Goal: Find specific page/section: Find specific page/section

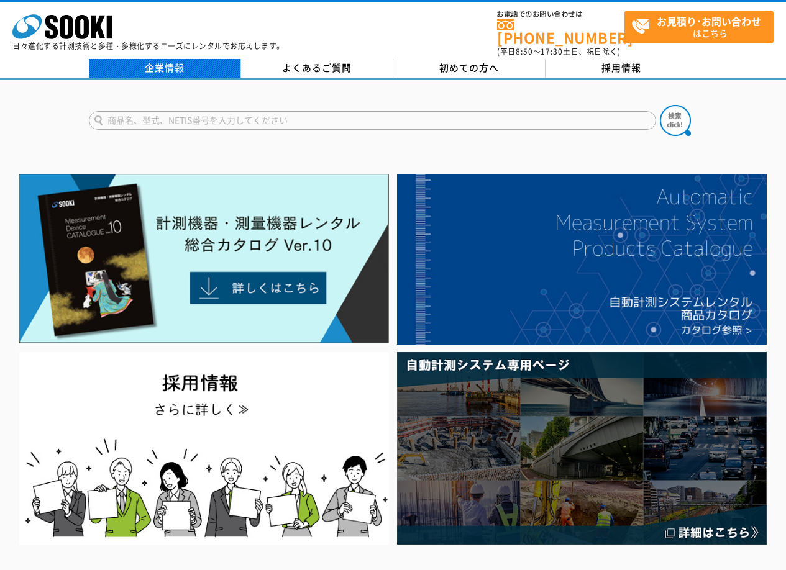
click at [176, 62] on link "企業情報" at bounding box center [165, 68] width 152 height 19
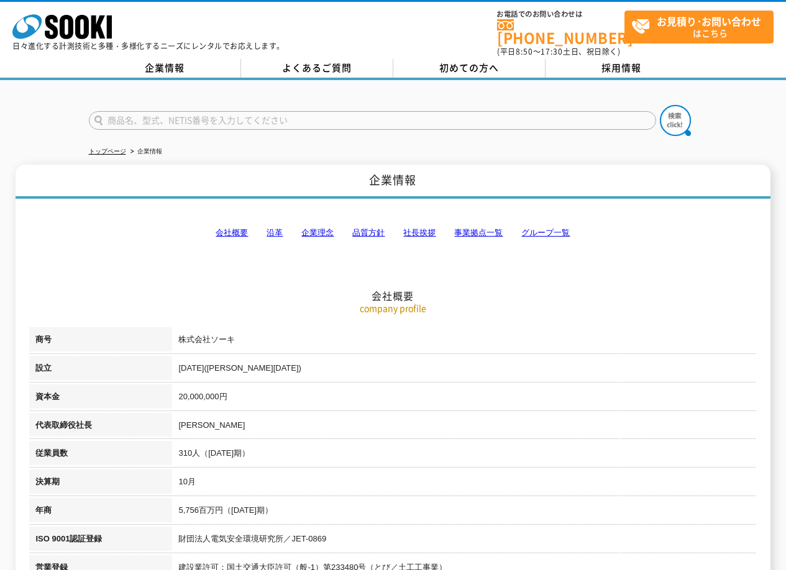
click at [464, 228] on link "事業拠点一覧" at bounding box center [478, 232] width 48 height 9
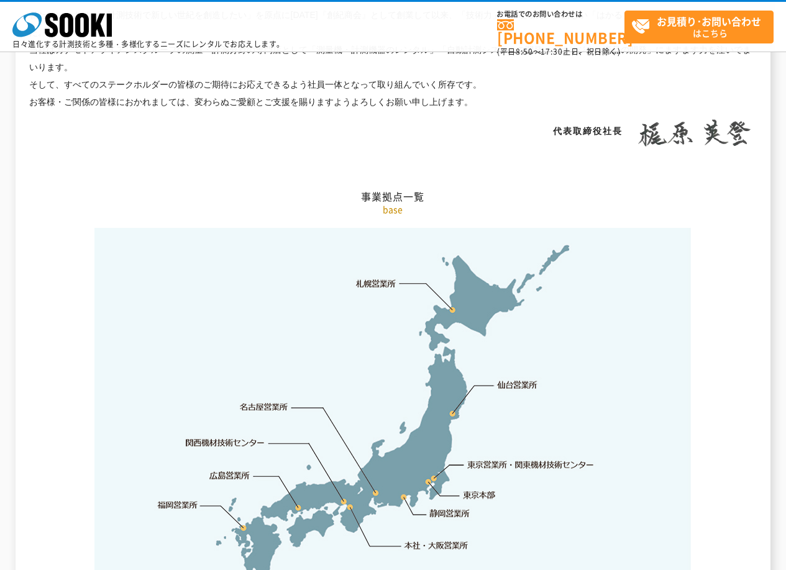
scroll to position [2494, 0]
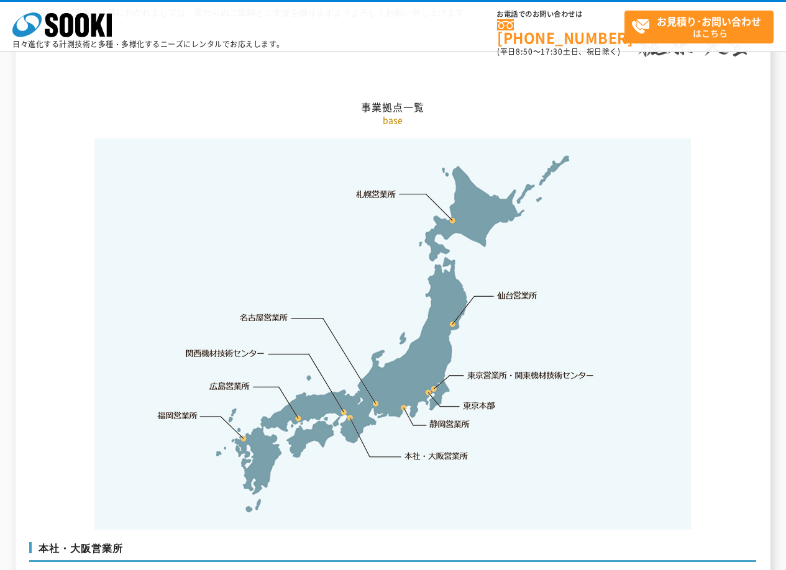
click at [459, 418] on link "静岡営業所" at bounding box center [449, 424] width 40 height 12
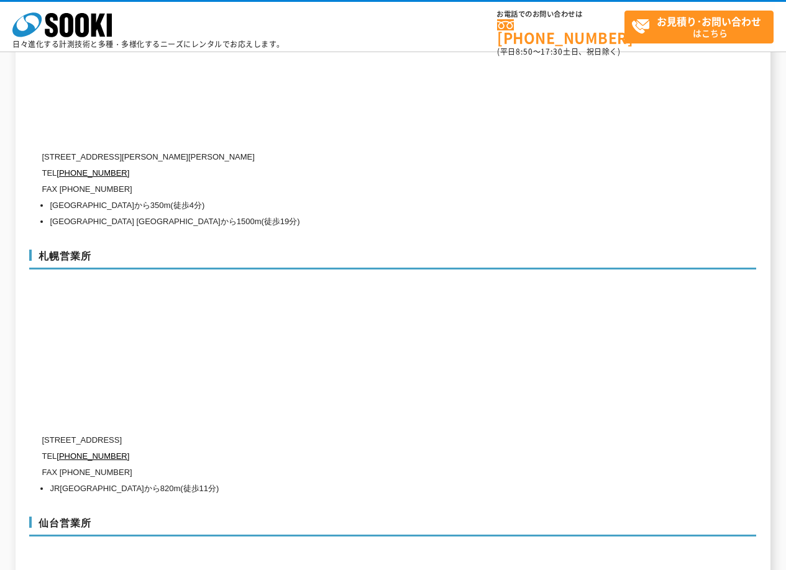
scroll to position [3355, 0]
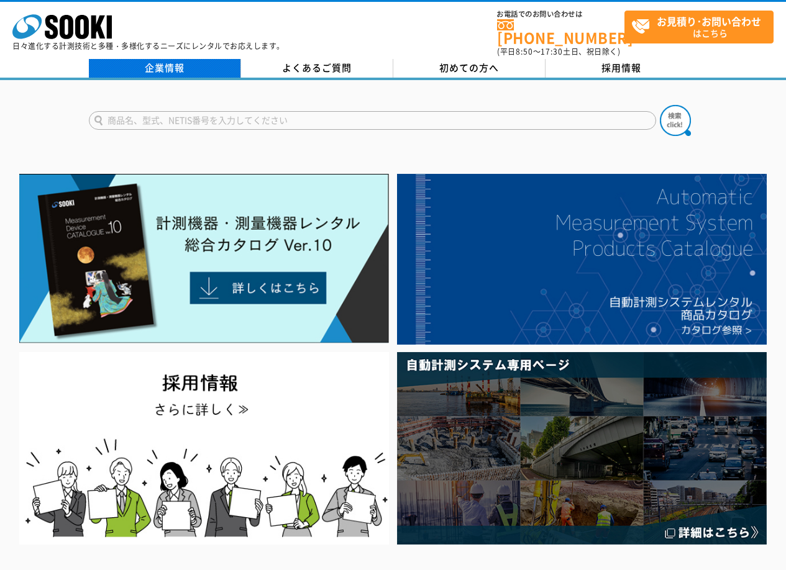
click at [188, 59] on link "企業情報" at bounding box center [165, 68] width 152 height 19
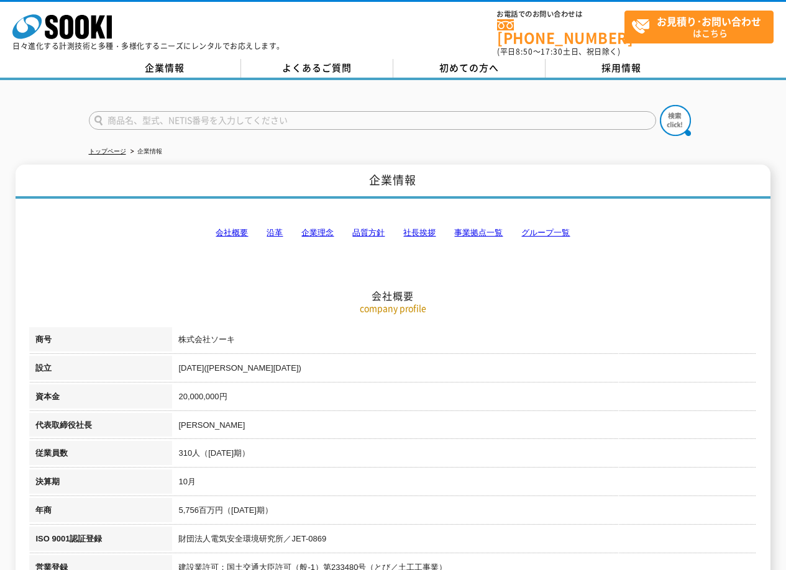
click at [460, 228] on link "事業拠点一覧" at bounding box center [478, 232] width 48 height 9
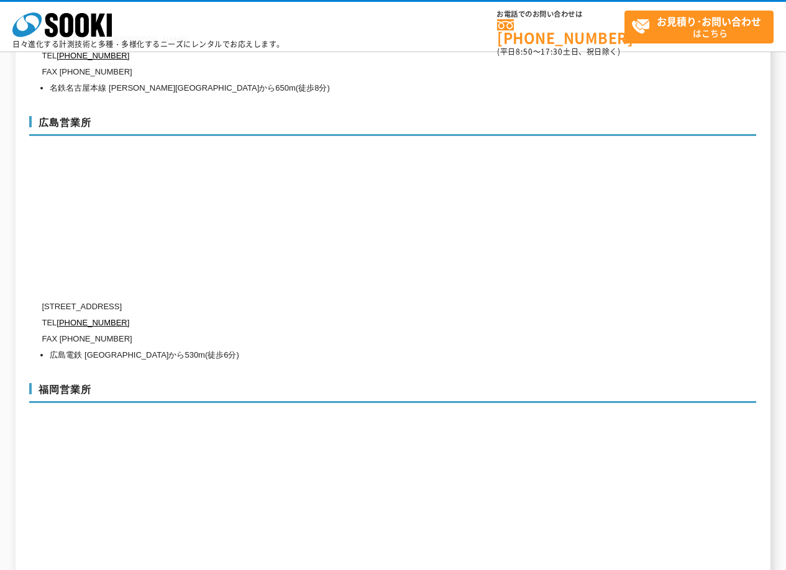
scroll to position [4520, 0]
